Goal: Task Accomplishment & Management: Manage account settings

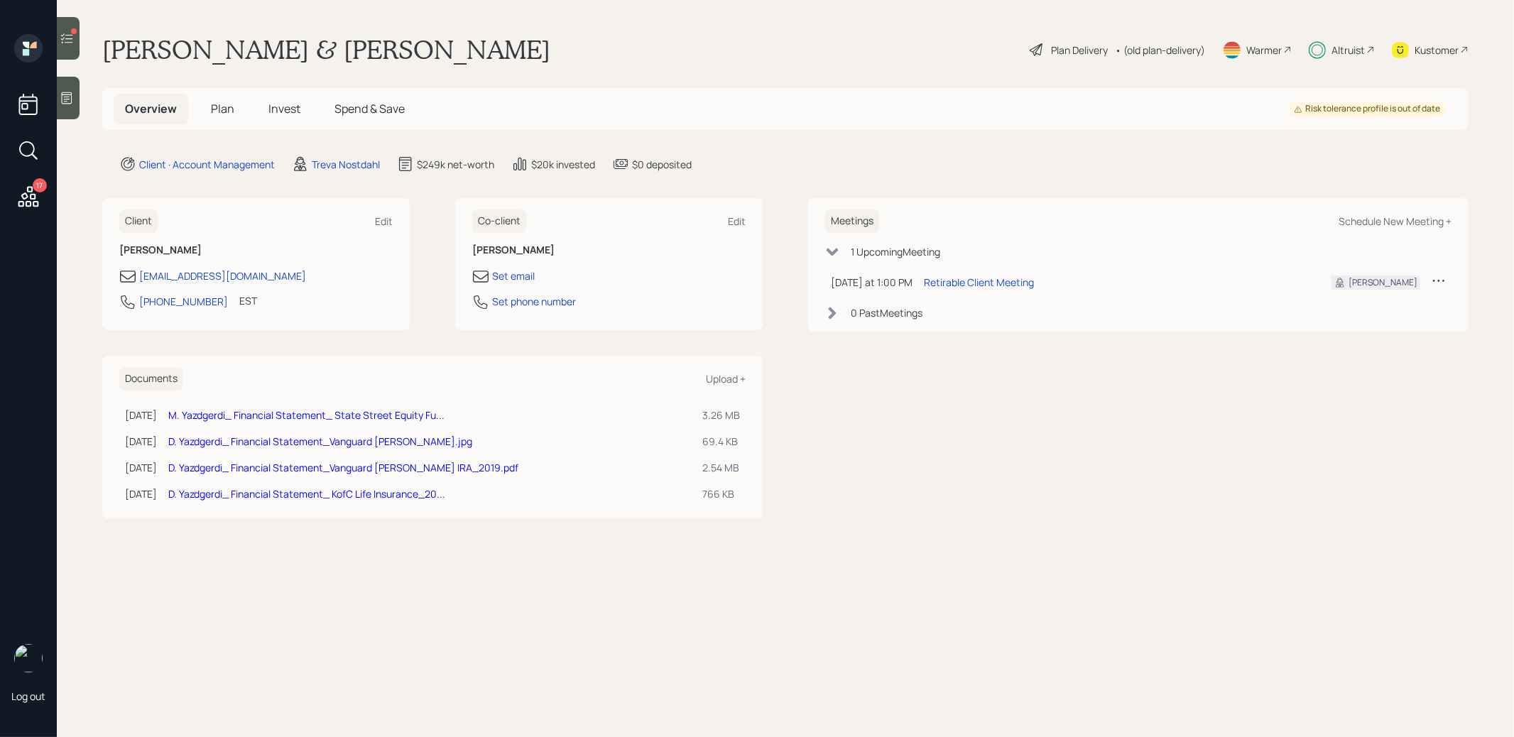
click at [281, 111] on span "Invest" at bounding box center [284, 109] width 32 height 16
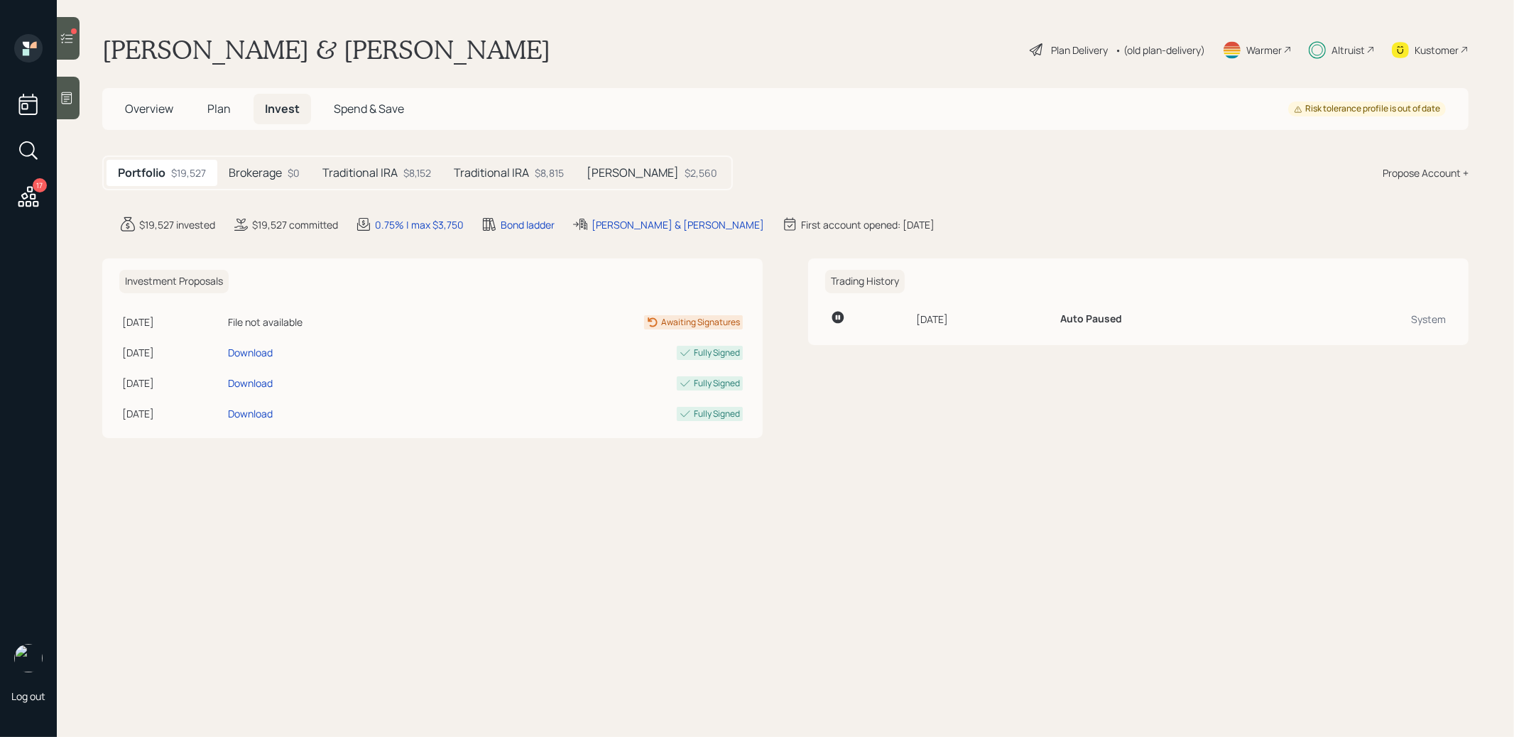
click at [217, 107] on span "Plan" at bounding box center [218, 109] width 23 height 16
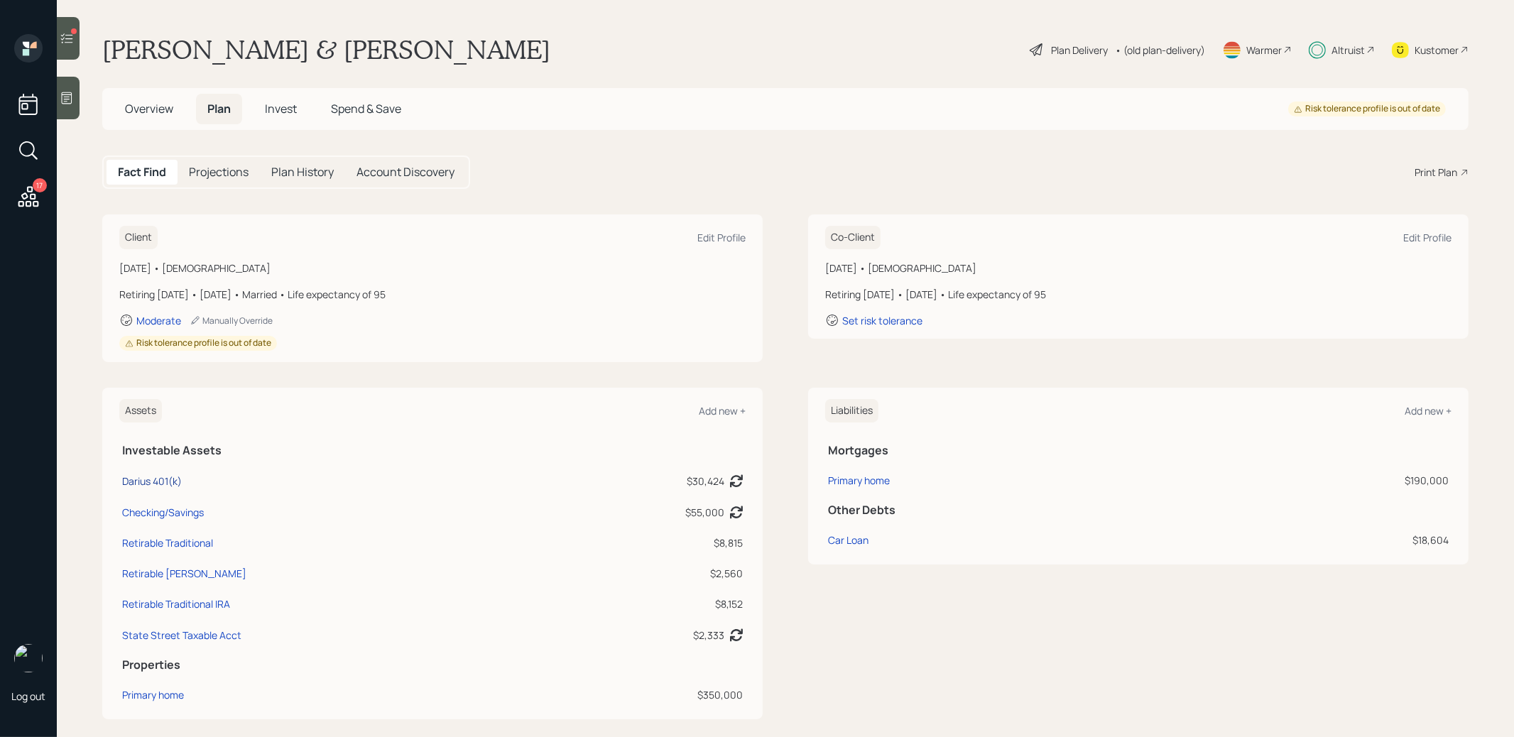
click at [154, 479] on div "Darius 401(k)" at bounding box center [152, 481] width 60 height 15
select select "company_sponsored"
select select "balanced"
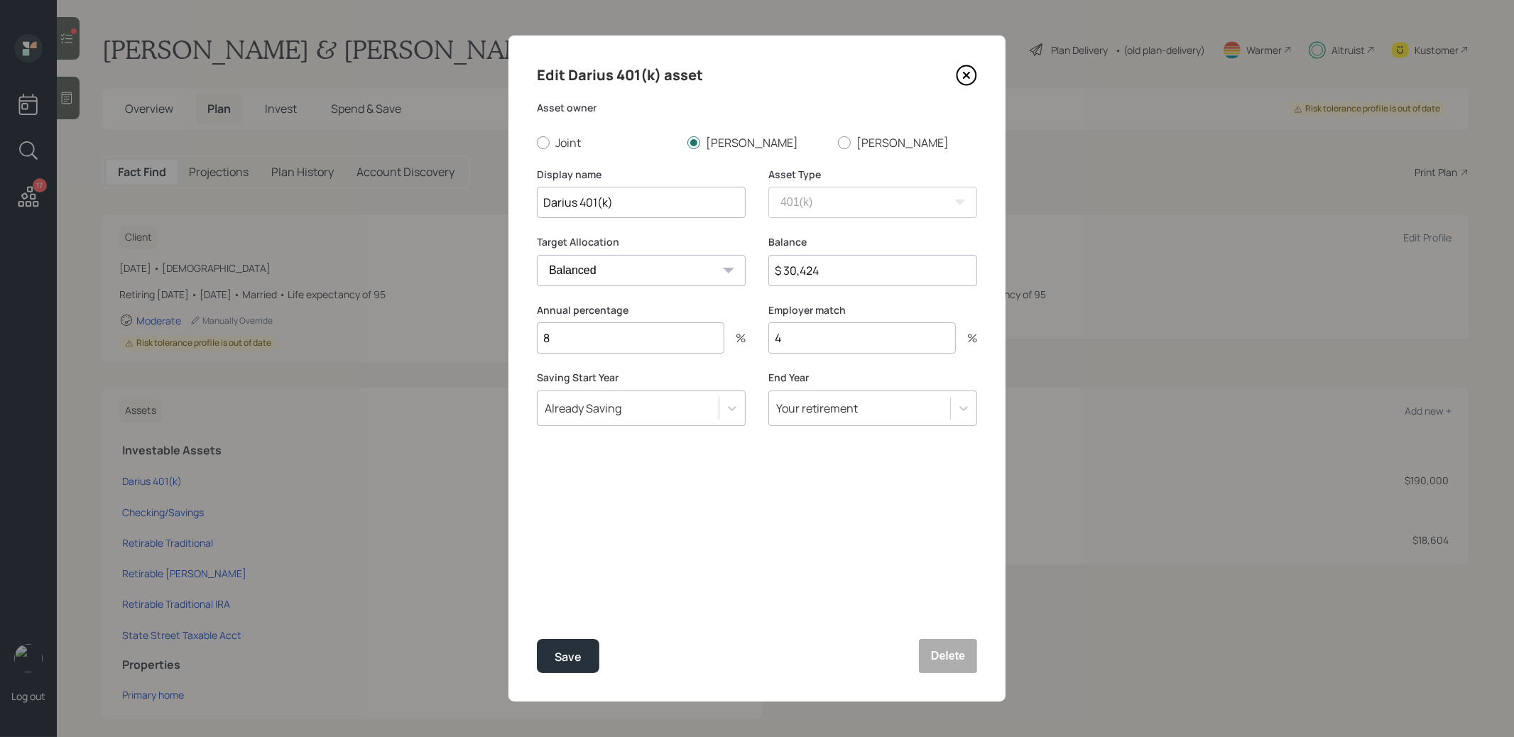
drag, startPoint x: 578, startPoint y: 208, endPoint x: 521, endPoint y: 206, distance: 56.8
click at [521, 206] on div "Edit Darius 401(k) asset Asset owner Joint Darius Mary Display name Darius 401(…" at bounding box center [756, 369] width 497 height 666
type input "Current 401(k)"
click at [566, 653] on div "Save" at bounding box center [568, 657] width 27 height 19
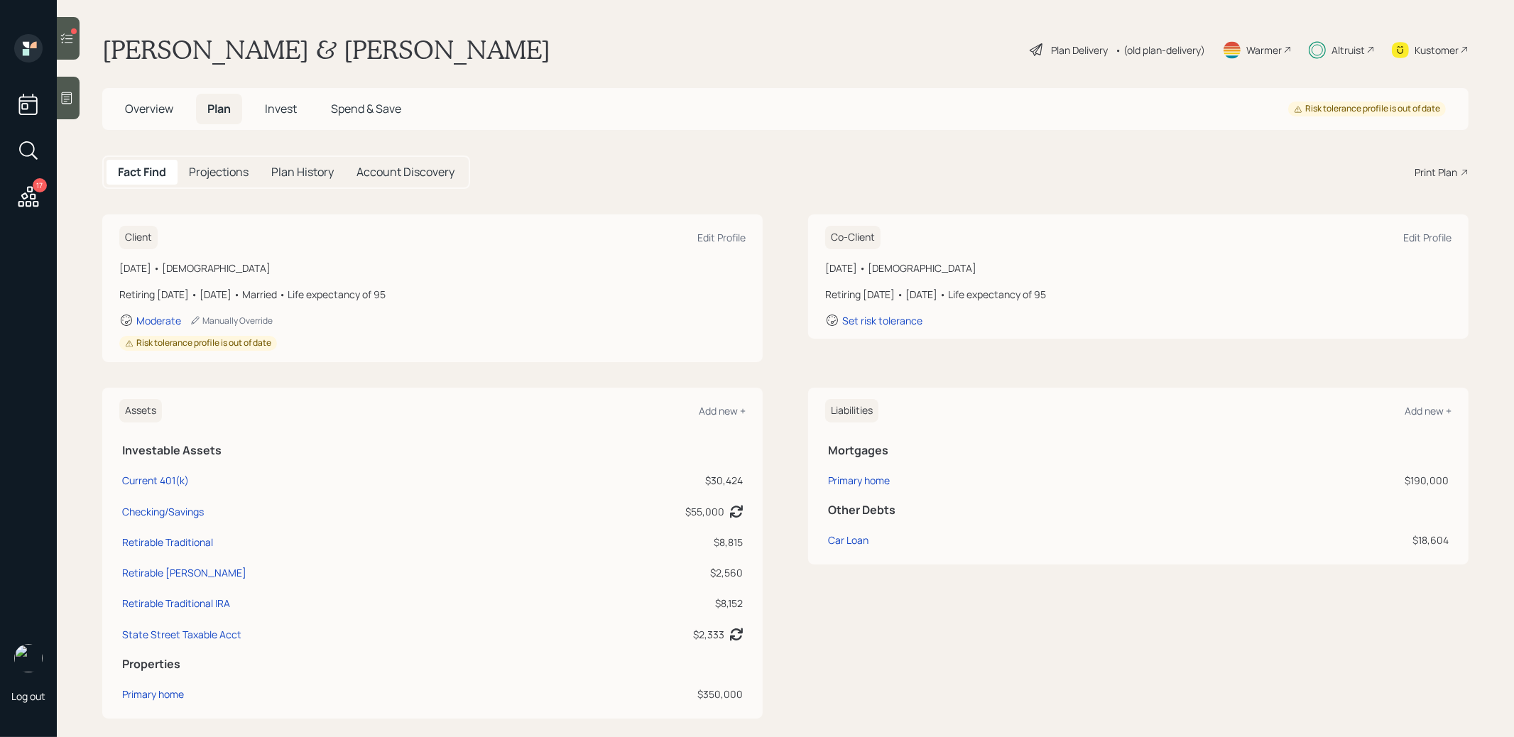
click at [393, 98] on h5 "Spend & Save" at bounding box center [366, 109] width 93 height 31
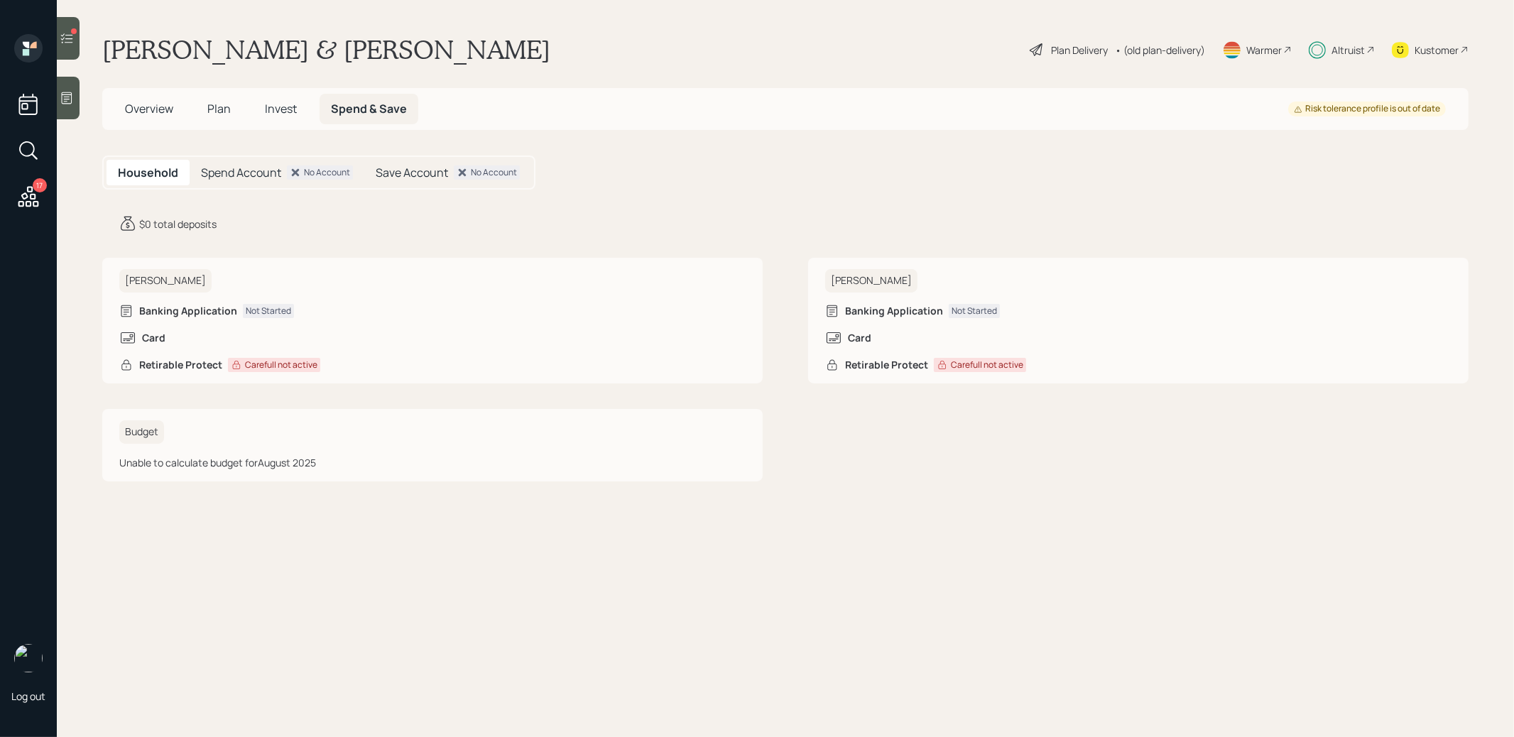
click at [214, 114] on span "Plan" at bounding box center [218, 109] width 23 height 16
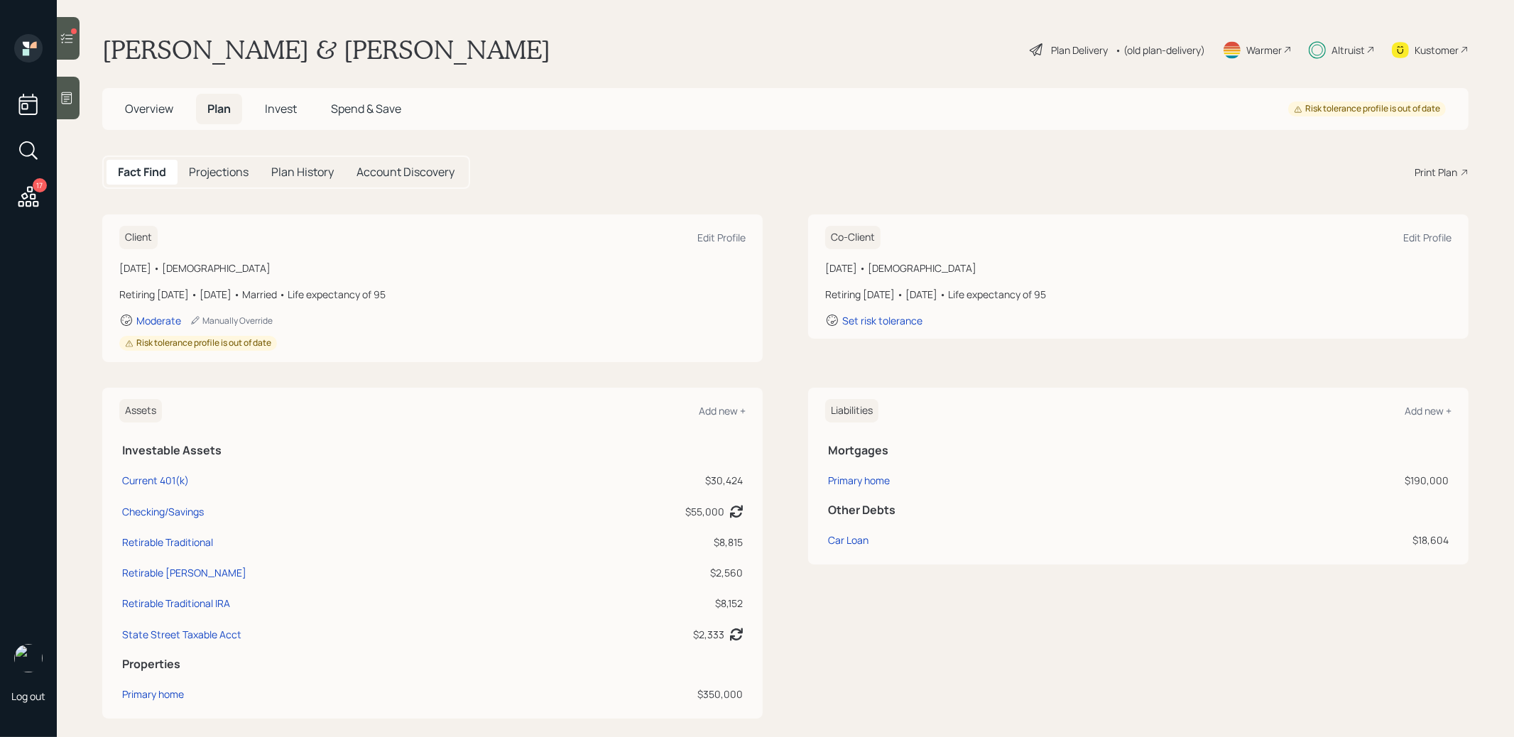
click at [288, 111] on span "Invest" at bounding box center [281, 109] width 32 height 16
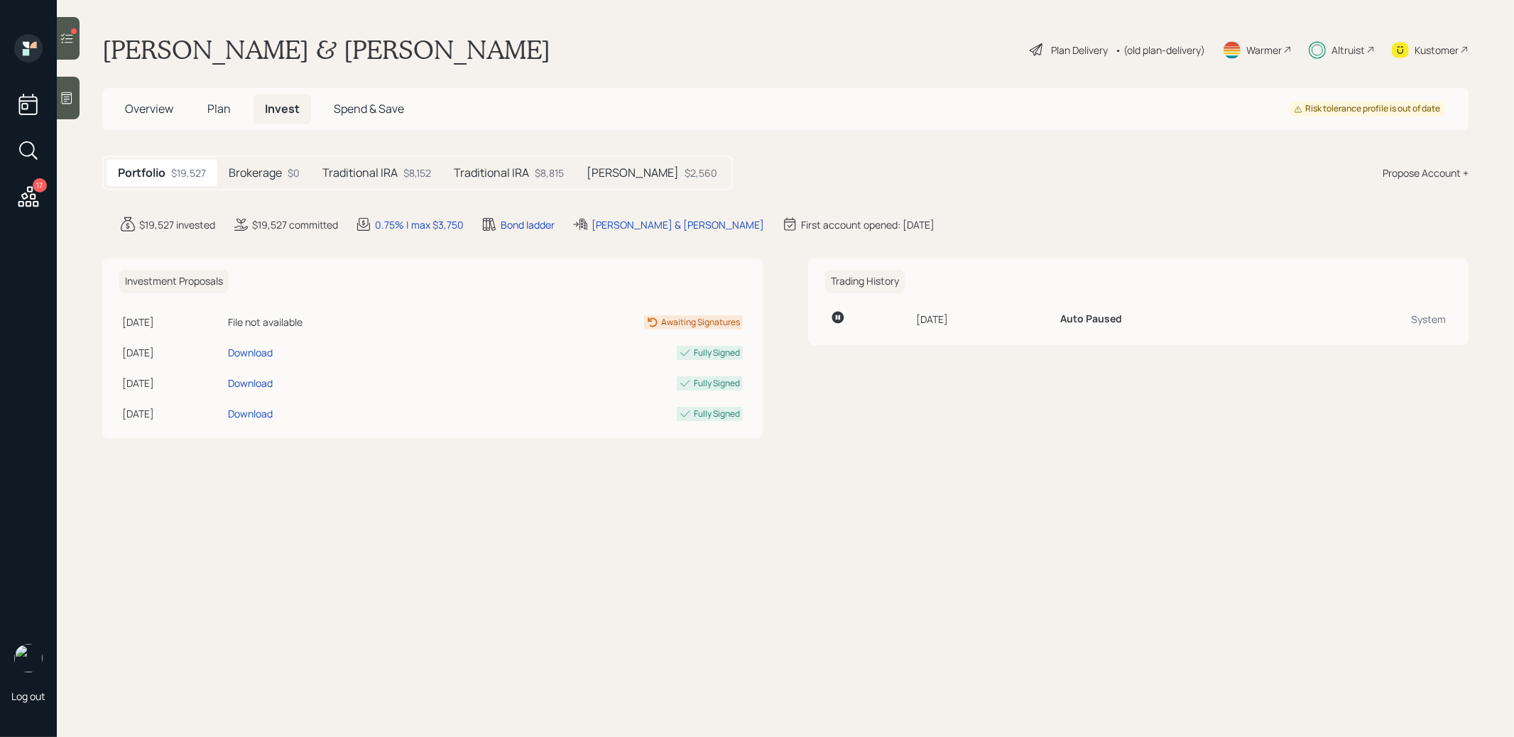
click at [28, 149] on icon at bounding box center [29, 151] width 26 height 26
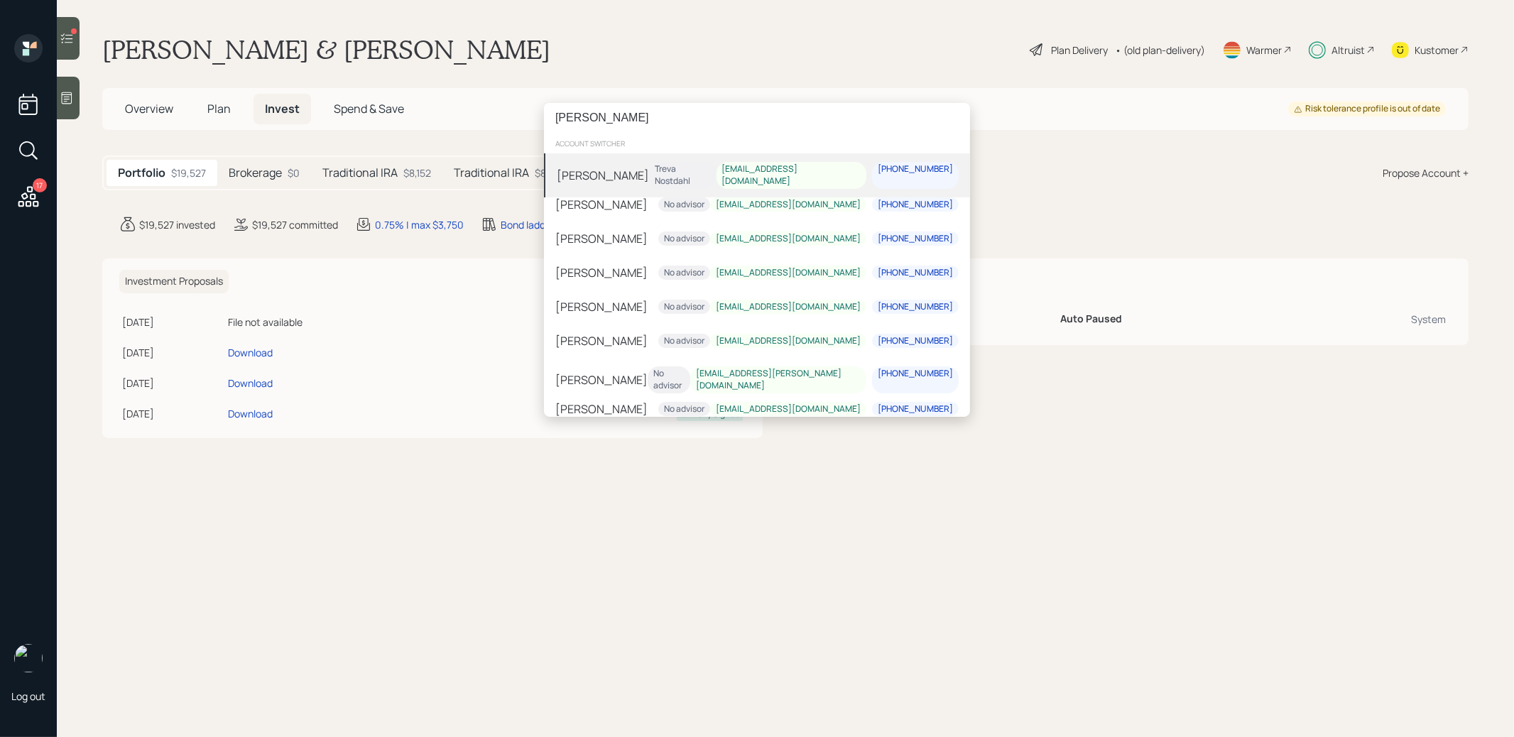
type input "snell"
click at [647, 177] on div "Sandra Snell Treva Nostdahl sjsga1@att.net 678-777-0510" at bounding box center [757, 175] width 426 height 44
